Goal: Information Seeking & Learning: Compare options

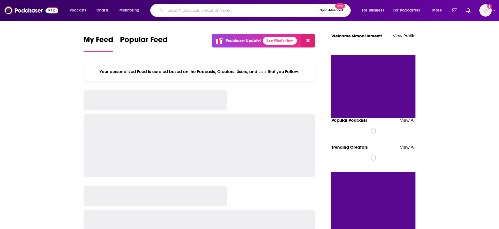
click at [190, 12] on input "Search podcasts, credits, & more..." at bounding box center [242, 10] width 152 height 9
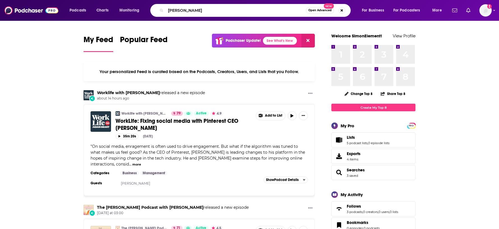
type input "[PERSON_NAME]"
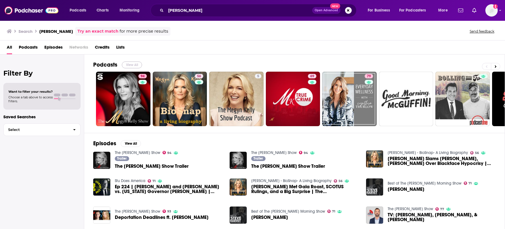
click at [134, 64] on button "View All" at bounding box center [132, 64] width 20 height 7
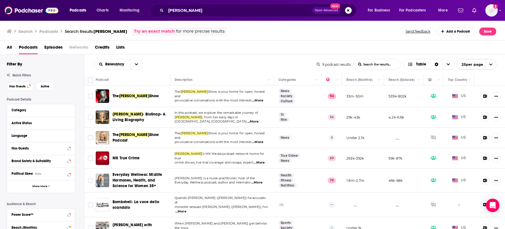
click at [134, 94] on span "[PERSON_NAME]" at bounding box center [134, 95] width 30 height 5
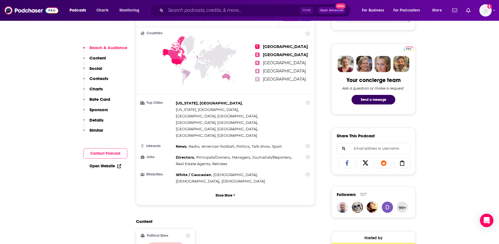
scroll to position [246, 0]
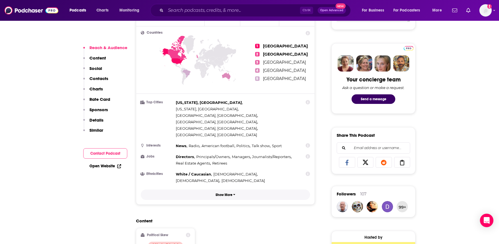
click at [230, 193] on p "Show More" at bounding box center [224, 195] width 17 height 4
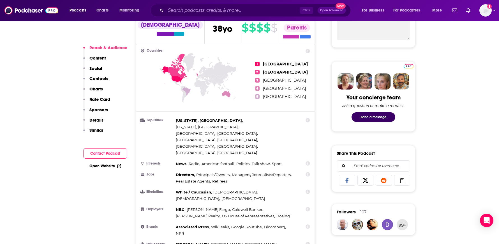
scroll to position [210, 0]
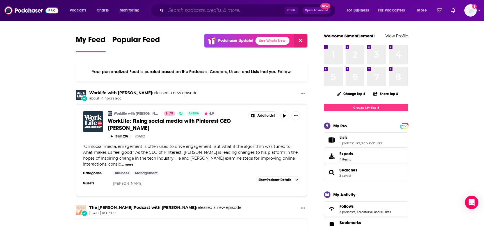
click at [192, 13] on input "Search podcasts, credits, & more..." at bounding box center [225, 10] width 119 height 9
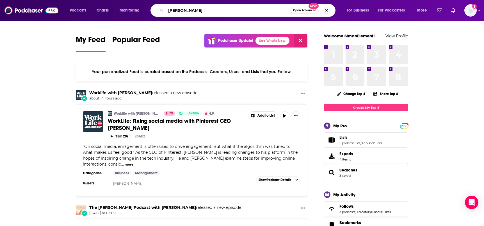
type input "[PERSON_NAME]"
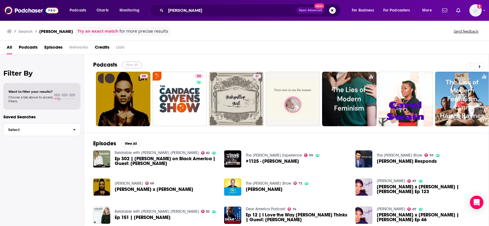
click at [132, 64] on button "View All" at bounding box center [132, 64] width 20 height 7
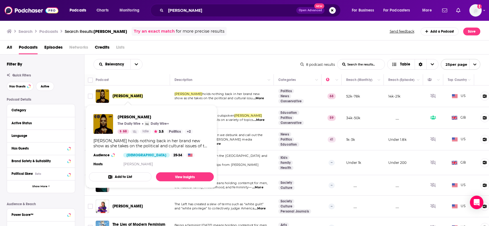
click at [133, 94] on span "[PERSON_NAME]" at bounding box center [128, 95] width 30 height 5
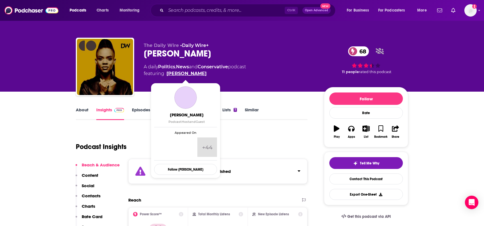
click at [188, 74] on link "[PERSON_NAME]" at bounding box center [186, 73] width 40 height 7
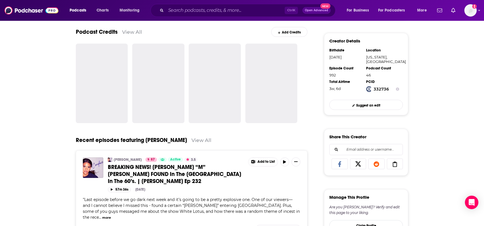
scroll to position [175, 0]
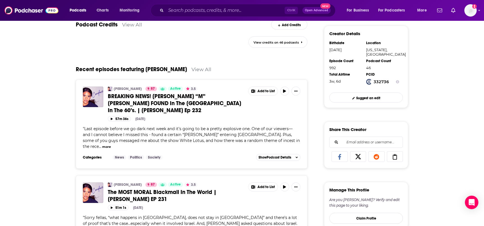
click at [97, 158] on div "Candace 87 Active 3.5 BREAKING NEWS! Jean “M” Trogneux FOUND In The United Stat…" at bounding box center [191, 123] width 231 height 89
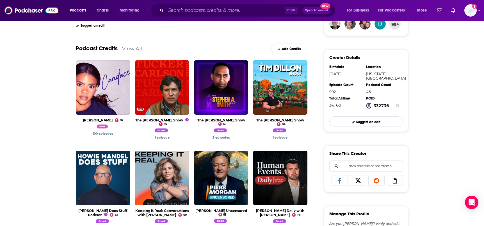
scroll to position [140, 0]
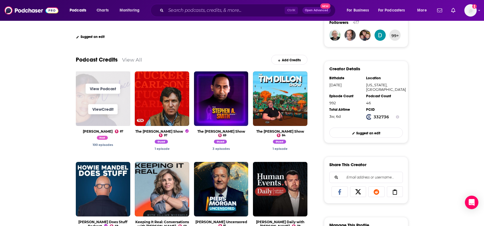
click at [85, 91] on span "View Podcast" at bounding box center [103, 88] width 54 height 20
click at [89, 87] on link "View Podcast" at bounding box center [103, 88] width 35 height 10
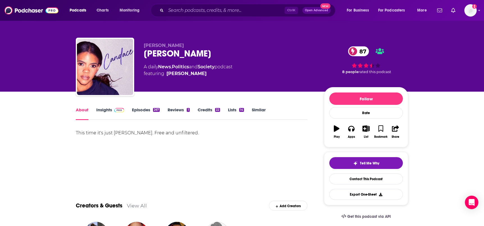
click at [110, 114] on link "Insights" at bounding box center [110, 113] width 28 height 13
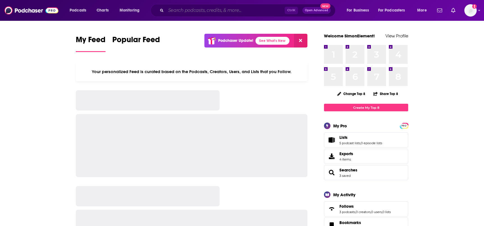
click at [228, 12] on input "Search podcasts, credits, & more..." at bounding box center [225, 10] width 119 height 9
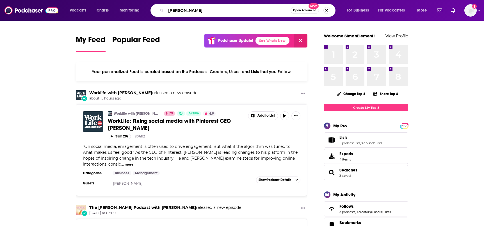
type input "[PERSON_NAME]"
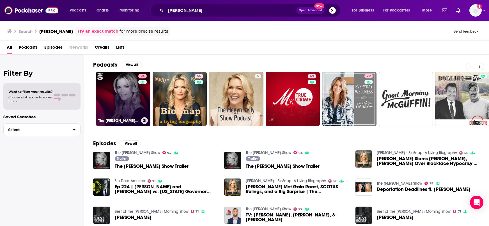
click at [137, 87] on link "94 The [PERSON_NAME] Show" at bounding box center [123, 99] width 54 height 54
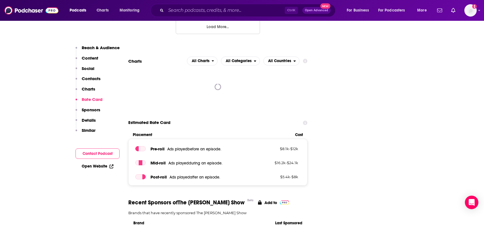
scroll to position [681, 0]
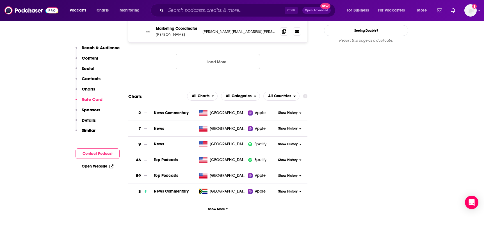
click at [281, 110] on span "Show History" at bounding box center [287, 112] width 19 height 5
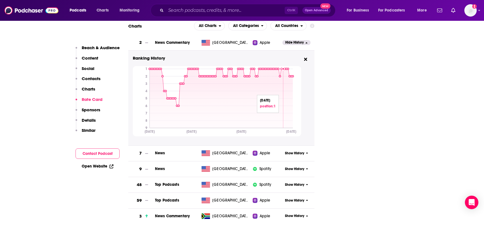
scroll to position [716, 0]
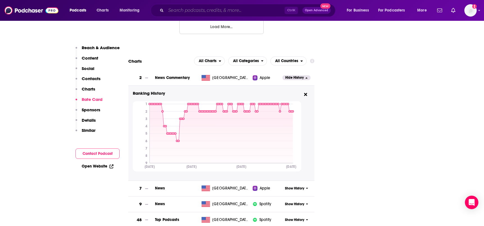
click at [188, 7] on input "Search podcasts, credits, & more..." at bounding box center [225, 10] width 119 height 9
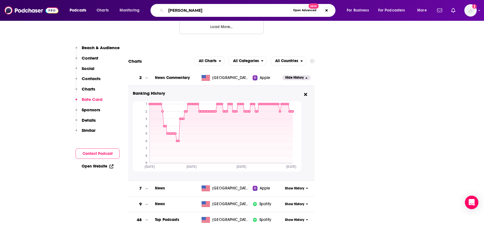
type input "[PERSON_NAME]"
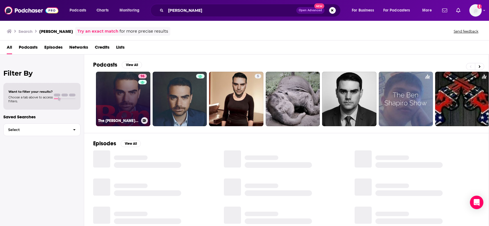
click at [118, 100] on link "96 The [PERSON_NAME] Show" at bounding box center [123, 99] width 54 height 54
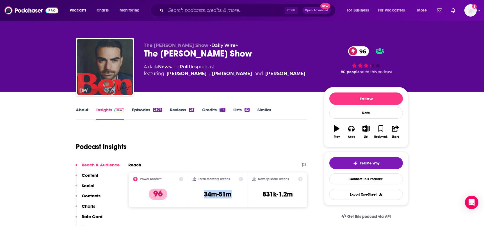
drag, startPoint x: 201, startPoint y: 195, endPoint x: 243, endPoint y: 194, distance: 41.8
click at [243, 194] on div "Total Monthly Listens 34m-51m" at bounding box center [218, 189] width 60 height 35
copy h3 "34m-51m"
click at [190, 13] on input "Search podcasts, credits, & more..." at bounding box center [225, 10] width 119 height 9
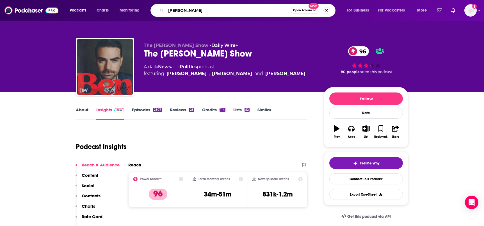
type input "[PERSON_NAME]"
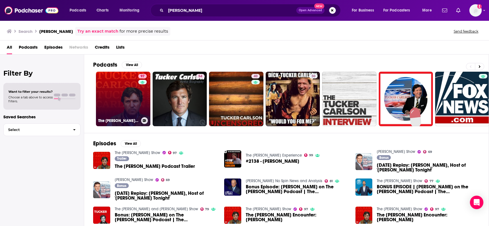
click at [115, 90] on link "97 The [PERSON_NAME] Show" at bounding box center [123, 99] width 54 height 54
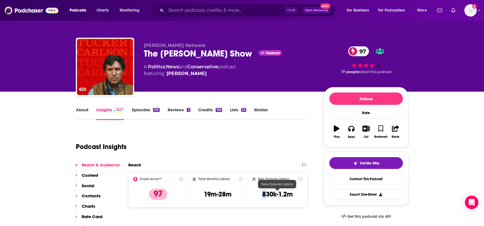
drag, startPoint x: 267, startPoint y: 195, endPoint x: 237, endPoint y: 195, distance: 29.7
click at [266, 195] on div "New Episode Listens 830k-1.2m" at bounding box center [277, 189] width 50 height 26
drag, startPoint x: 233, startPoint y: 191, endPoint x: 199, endPoint y: 192, distance: 34.2
click at [199, 192] on div "Total Monthly Listens 19m-28m" at bounding box center [217, 189] width 51 height 26
copy h3 "19m-28m"
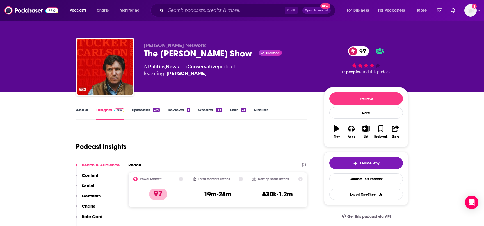
click at [198, 4] on div "Ctrl K Open Advanced New" at bounding box center [242, 10] width 185 height 13
click at [199, 10] on input "Search podcasts, credits, & more..." at bounding box center [225, 10] width 119 height 9
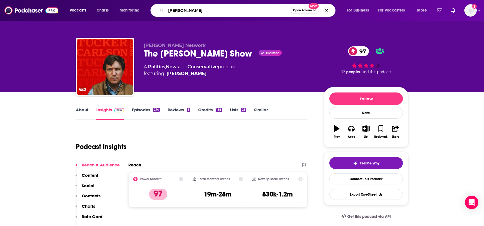
type input "[PERSON_NAME]"
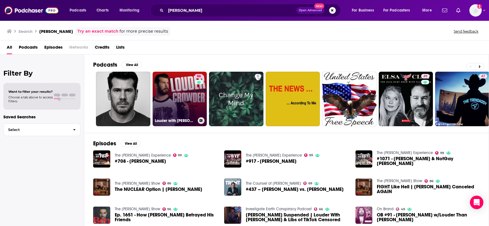
click at [166, 101] on link "86 Louder with [PERSON_NAME]" at bounding box center [180, 99] width 54 height 54
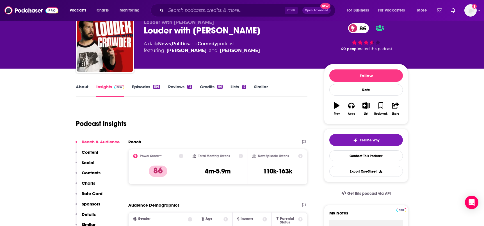
scroll to position [35, 0]
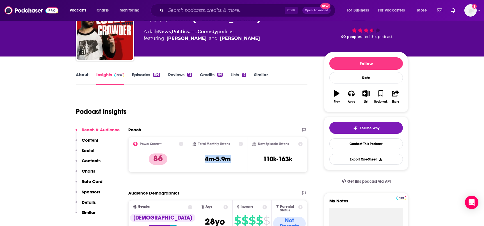
drag, startPoint x: 237, startPoint y: 160, endPoint x: 202, endPoint y: 159, distance: 34.2
click at [202, 159] on div "Total Monthly Listens 4m-5.9m" at bounding box center [217, 154] width 51 height 26
copy h3 "4m-5.9m"
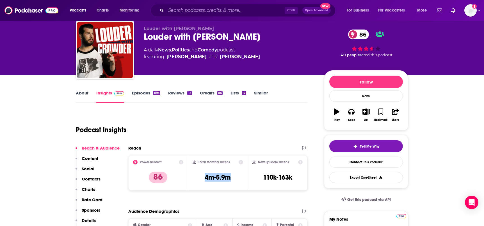
scroll to position [0, 0]
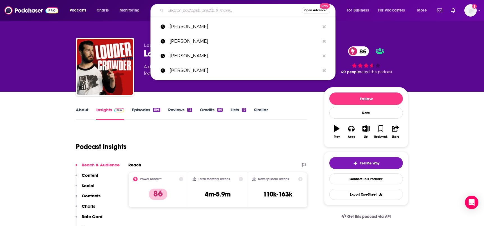
click at [197, 6] on input "Search podcasts, credits, & more..." at bounding box center [234, 10] width 136 height 9
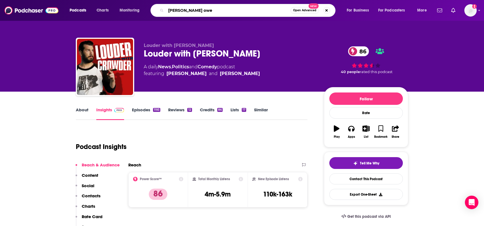
type input "[PERSON_NAME]"
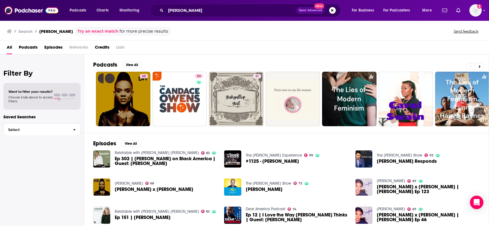
click at [369, 189] on img "Piers Morgan x Candace Owens | Candace Ep 123" at bounding box center [363, 186] width 17 height 17
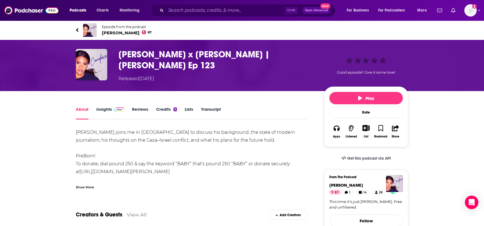
click at [118, 109] on img at bounding box center [119, 109] width 10 height 4
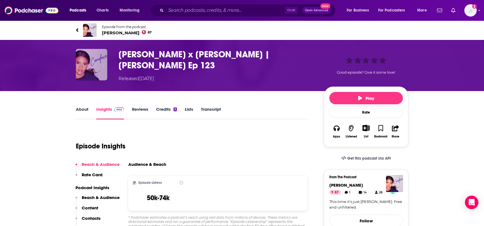
click at [91, 61] on img "Piers Morgan x Candace Owens | Candace Ep 123" at bounding box center [91, 64] width 31 height 31
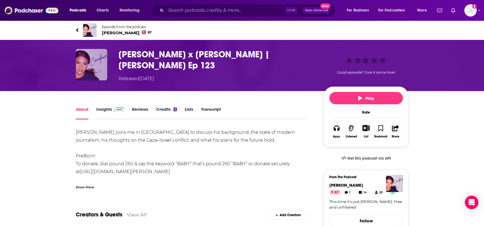
click at [92, 61] on img "Piers Morgan x Candace Owens | Candace Ep 123" at bounding box center [91, 64] width 31 height 31
click at [92, 63] on img "Piers Morgan x Candace Owens | Candace Ep 123" at bounding box center [91, 64] width 31 height 31
click at [123, 61] on h1 "[PERSON_NAME] x [PERSON_NAME] | [PERSON_NAME] Ep 123" at bounding box center [216, 60] width 196 height 22
click at [104, 62] on img "Piers Morgan x Candace Owens | Candace Ep 123" at bounding box center [91, 64] width 31 height 31
click at [86, 25] on img at bounding box center [89, 29] width 13 height 13
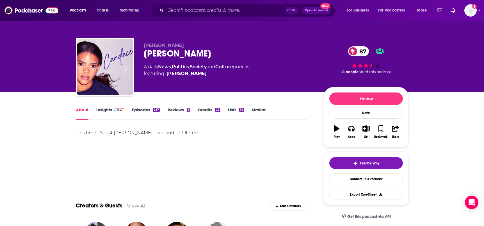
click at [105, 107] on link "Insights" at bounding box center [110, 113] width 28 height 13
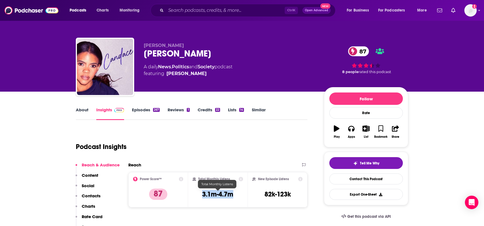
drag, startPoint x: 219, startPoint y: 194, endPoint x: 203, endPoint y: 194, distance: 15.7
click at [203, 194] on div "Total Monthly Listens 3.1m-4.7m" at bounding box center [217, 189] width 51 height 26
copy h3 "3.1m-4.7m"
drag, startPoint x: 219, startPoint y: 8, endPoint x: 215, endPoint y: 8, distance: 4.3
click at [218, 8] on input "Search podcasts, credits, & more..." at bounding box center [225, 10] width 119 height 9
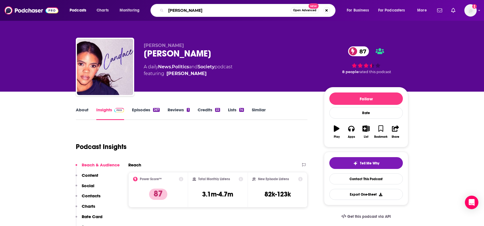
type input "[PERSON_NAME]"
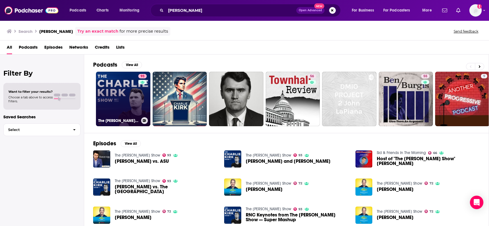
click at [114, 104] on link "93 The [PERSON_NAME] Show" at bounding box center [123, 99] width 54 height 54
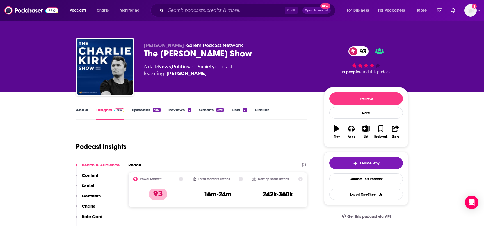
scroll to position [35, 0]
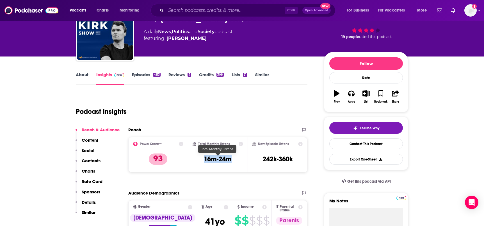
drag, startPoint x: 237, startPoint y: 157, endPoint x: 195, endPoint y: 159, distance: 41.6
click at [195, 159] on div "Total Monthly Listens 16m-24m" at bounding box center [217, 154] width 51 height 26
copy h3 "16m-24m"
click at [200, 7] on input "Search podcasts, credits, & more..." at bounding box center [225, 10] width 119 height 9
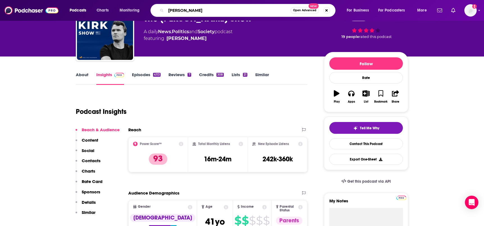
type input "[PERSON_NAME]"
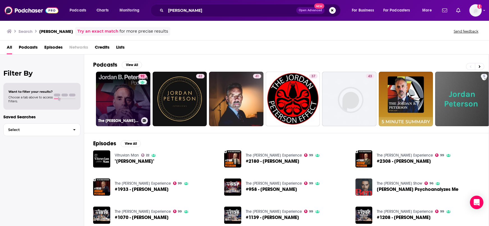
click at [132, 90] on link "92 The [PERSON_NAME] [PERSON_NAME] Podcast" at bounding box center [123, 99] width 54 height 54
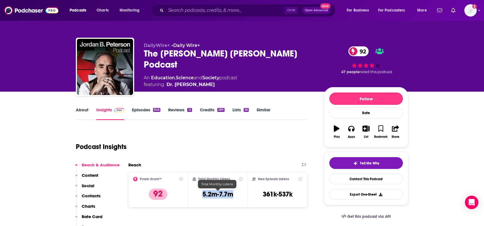
drag, startPoint x: 199, startPoint y: 196, endPoint x: 234, endPoint y: 195, distance: 35.6
click at [234, 195] on div "Total Monthly Listens 5.2m-7.7m" at bounding box center [217, 189] width 51 height 26
copy h3 "5.2m-7.7m"
click at [87, 107] on link "About" at bounding box center [82, 113] width 13 height 13
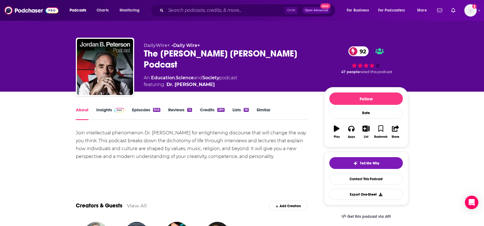
click at [109, 110] on link "Insights" at bounding box center [110, 113] width 28 height 13
